Goal: Task Accomplishment & Management: Use online tool/utility

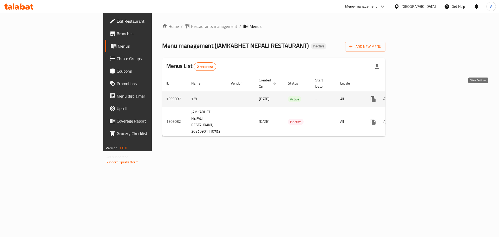
click at [414, 96] on icon "enhanced table" at bounding box center [410, 99] width 6 height 6
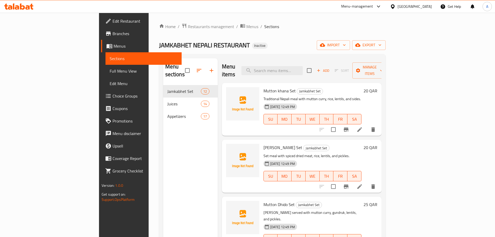
click at [106, 74] on link "Full Menu View" at bounding box center [144, 71] width 76 height 12
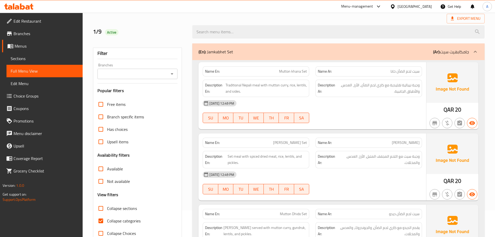
scroll to position [78, 0]
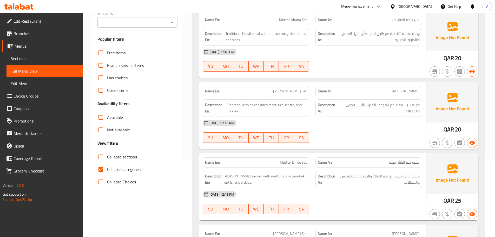
click at [119, 168] on span "Collapse categories" at bounding box center [124, 169] width 34 height 6
click at [107, 168] on input "Collapse categories" at bounding box center [101, 169] width 12 height 12
checkbox input "false"
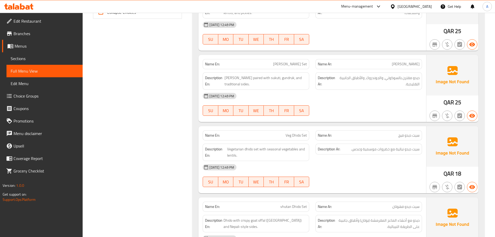
scroll to position [286, 0]
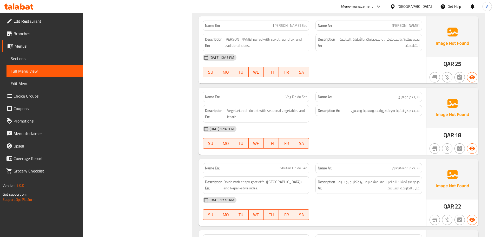
click at [402, 128] on div "[DATE] 12:49 PM" at bounding box center [313, 128] width 226 height 12
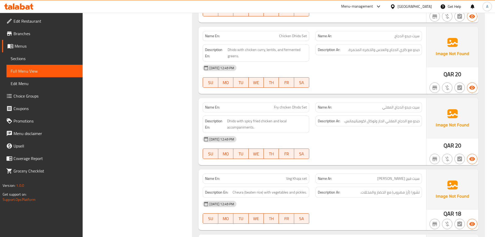
scroll to position [494, 0]
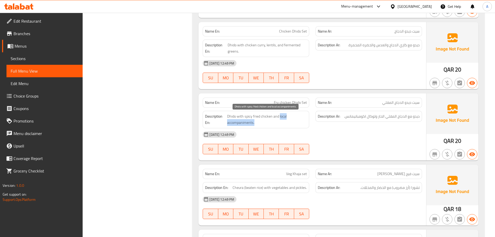
drag, startPoint x: 279, startPoint y: 117, endPoint x: 284, endPoint y: 121, distance: 5.9
click at [284, 121] on span "Dhido with spicy fried chicken and local accompaniments." at bounding box center [267, 119] width 80 height 13
copy span "local accompaniments."
click at [387, 127] on div "Description Ar: ديدو مع الدجاج المقلي الحار ولوكال اكومبانيمانس." at bounding box center [368, 120] width 113 height 24
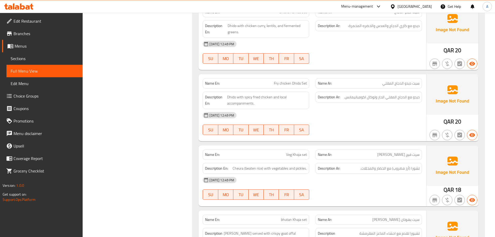
scroll to position [546, 0]
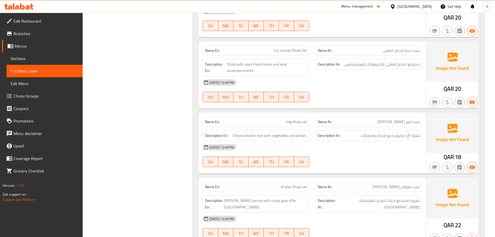
click at [351, 127] on div "Description Ar: تشورا (أرز مضروب) مع الخضار والمخللات." at bounding box center [368, 135] width 113 height 17
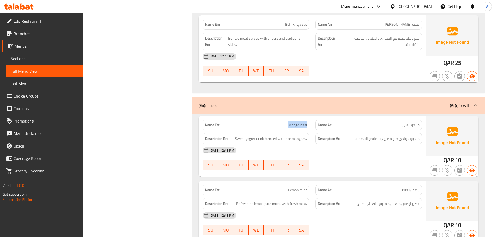
scroll to position [818, 0]
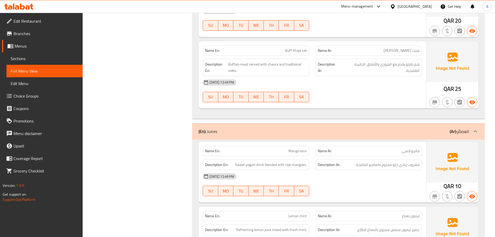
click at [333, 89] on div "[DATE] 12:49 PM SU MO TU WE TH FR SA" at bounding box center [313, 90] width 226 height 29
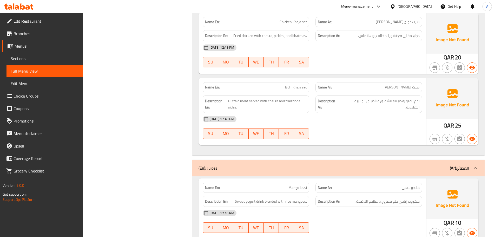
scroll to position [780, 0]
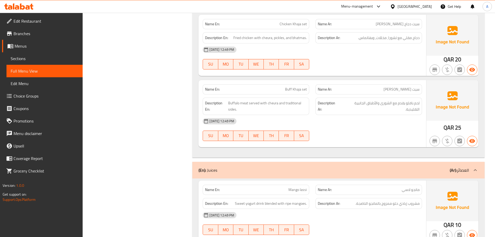
click at [290, 87] on span "Buff Khaja set" at bounding box center [296, 89] width 22 height 5
copy span "Buff Khaja set"
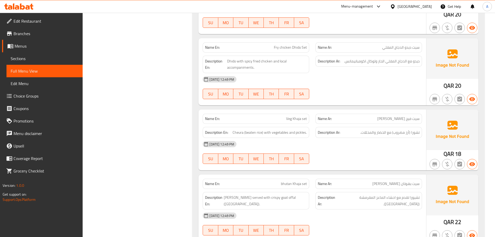
click at [335, 140] on div "[DATE] 12:49 PM" at bounding box center [313, 144] width 226 height 12
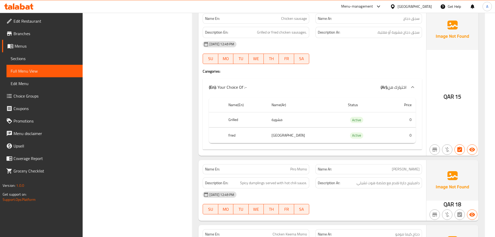
scroll to position [2342, 0]
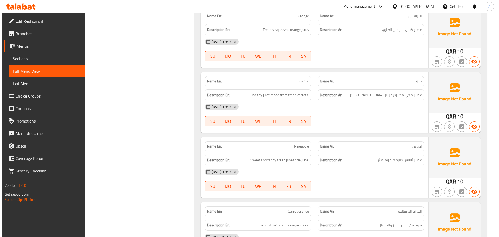
scroll to position [0, 0]
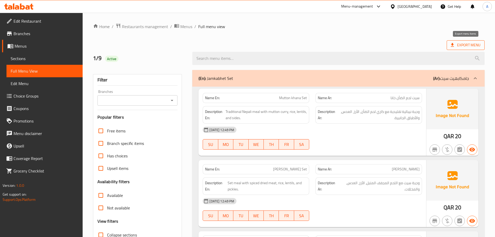
click at [464, 48] on span "Export Menu" at bounding box center [466, 45] width 30 height 6
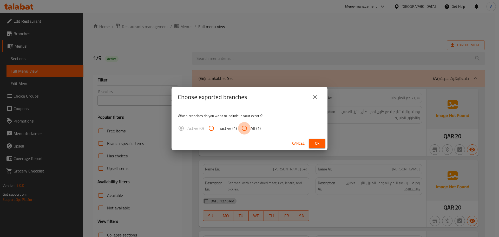
click at [246, 129] on input "All (1)" at bounding box center [244, 128] width 12 height 12
radio input "true"
click at [327, 144] on div "Cancel Ok" at bounding box center [250, 143] width 156 height 14
click at [319, 144] on span "Ok" at bounding box center [317, 143] width 8 height 6
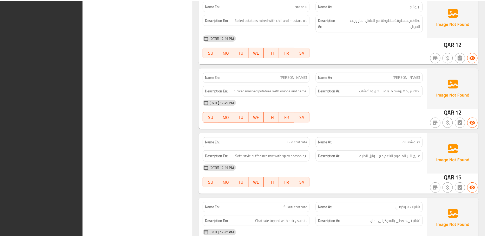
scroll to position [3048, 0]
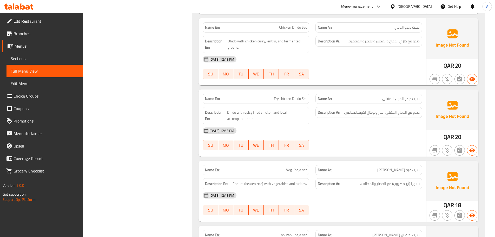
scroll to position [1076, 0]
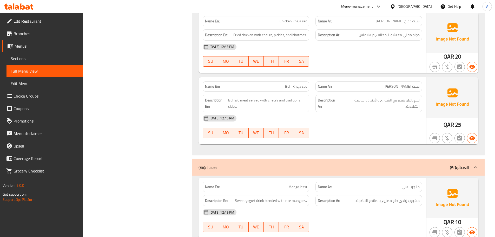
scroll to position [0, 0]
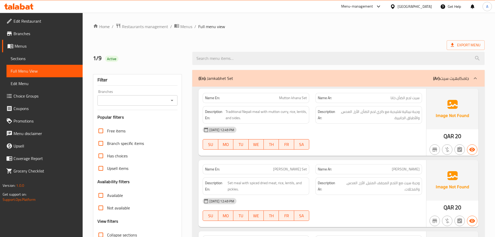
click at [35, 31] on span "Branches" at bounding box center [46, 33] width 65 height 6
